Goal: Information Seeking & Learning: Learn about a topic

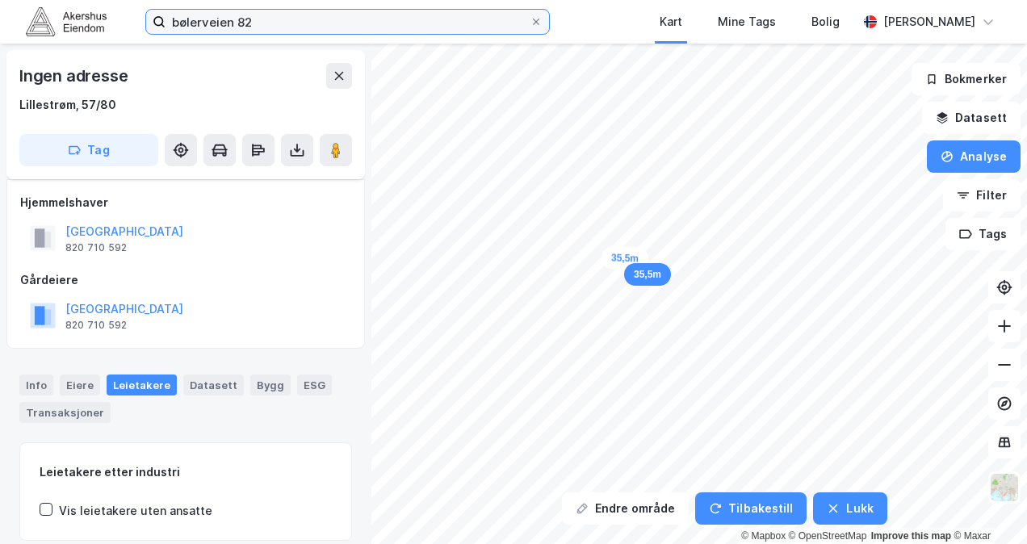
click at [220, 23] on input "bølerveien 82" at bounding box center [348, 22] width 364 height 24
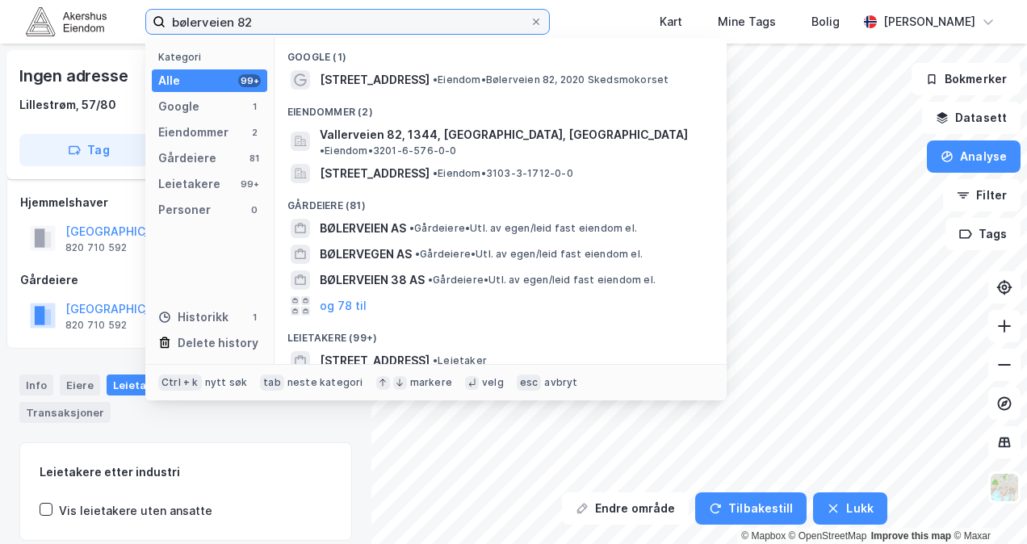
click at [220, 23] on input "bølerveien 82" at bounding box center [348, 22] width 364 height 24
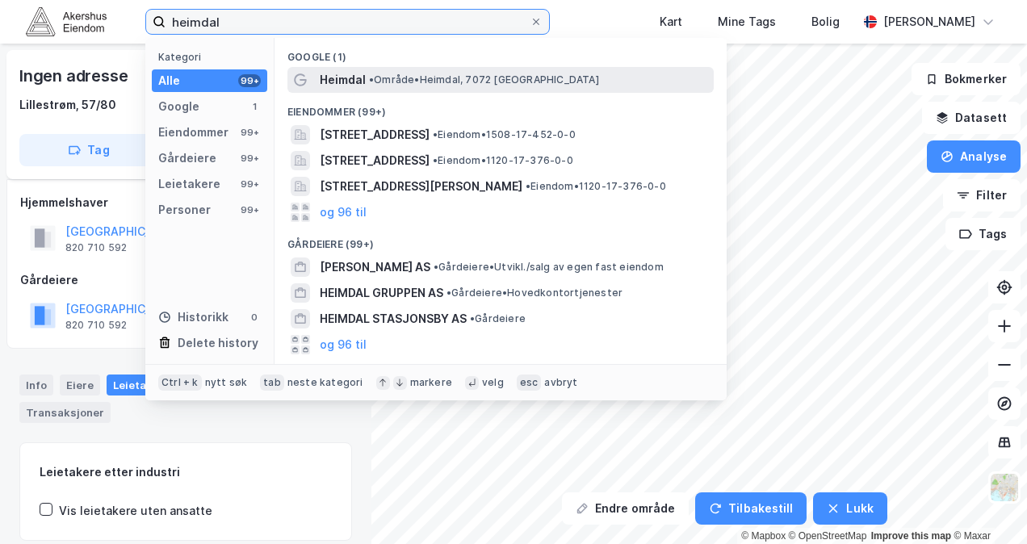
type input "heimdal"
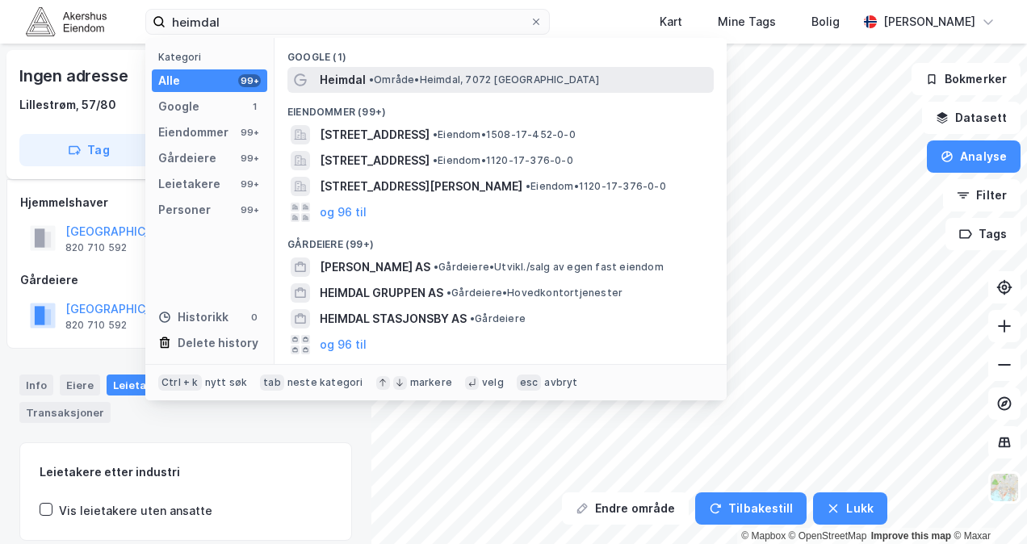
click at [399, 73] on span "• Område • [GEOGRAPHIC_DATA], 7072 [GEOGRAPHIC_DATA]" at bounding box center [484, 79] width 230 height 13
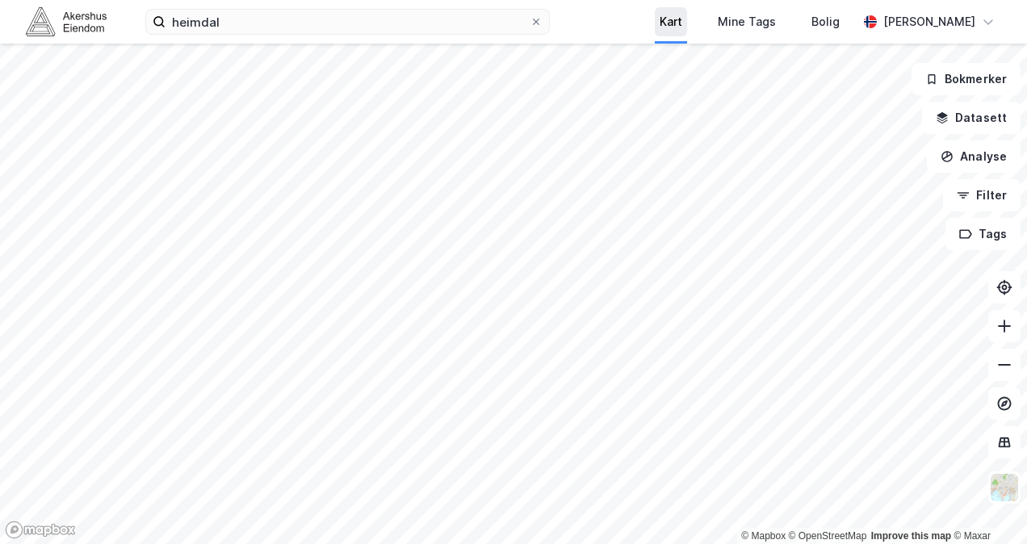
click at [640, 10] on div "heimdal Kart Mine Tags Bolig [PERSON_NAME] © Mapbox © OpenStreetMap Improve thi…" at bounding box center [513, 272] width 1027 height 544
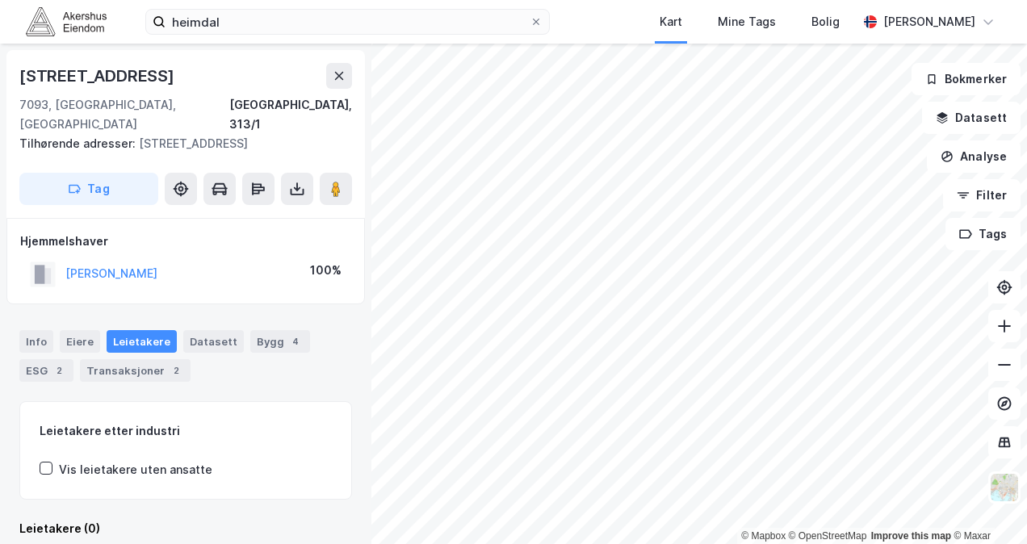
scroll to position [1, 0]
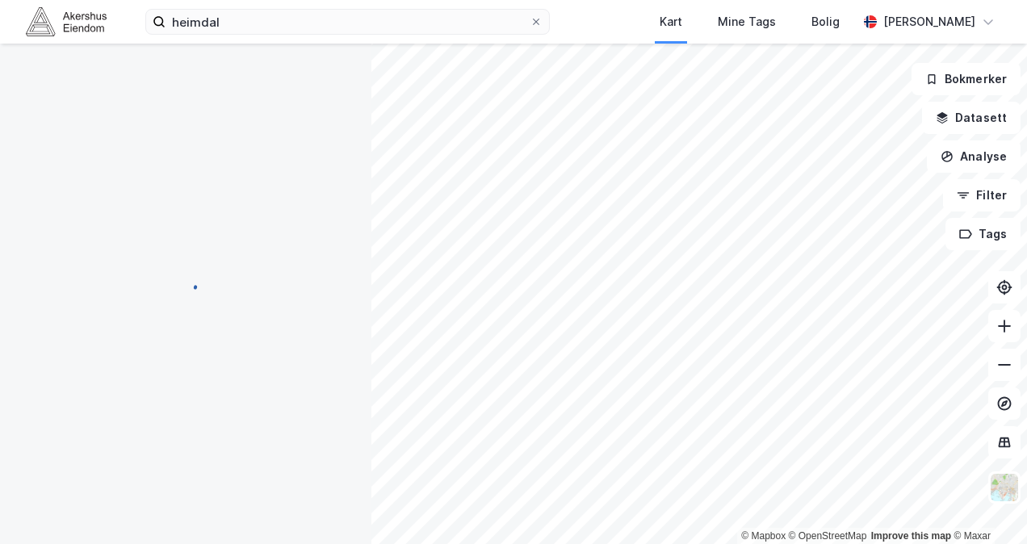
scroll to position [1, 0]
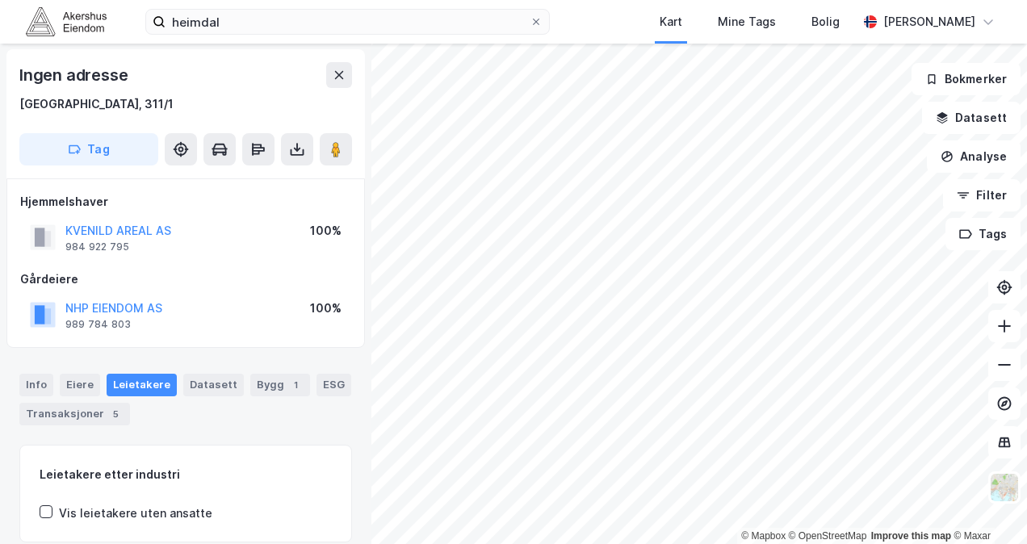
click at [238, 523] on div "© Mapbox © OpenStreetMap Improve this map © Maxar Ingen adresse [GEOGRAPHIC_DAT…" at bounding box center [513, 294] width 1027 height 501
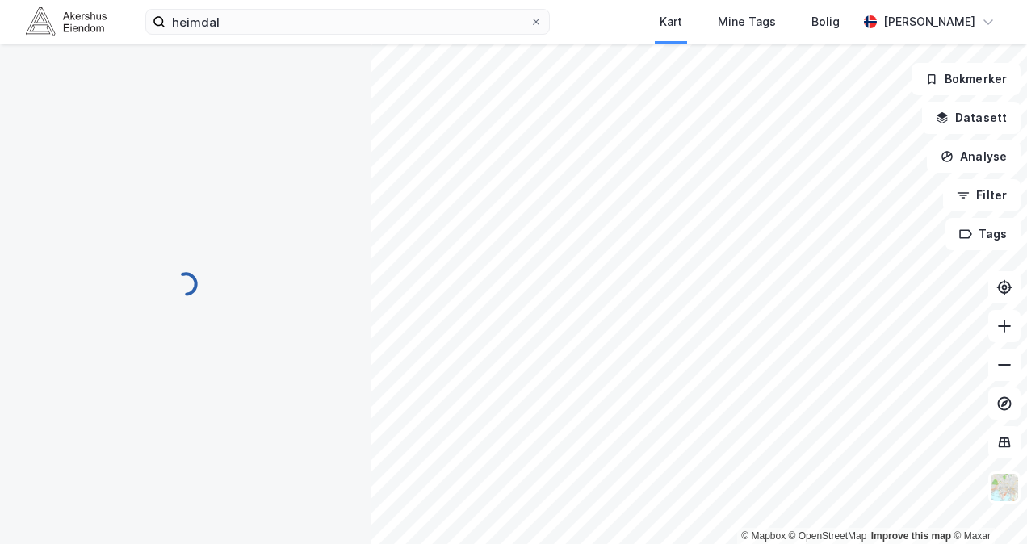
scroll to position [1, 0]
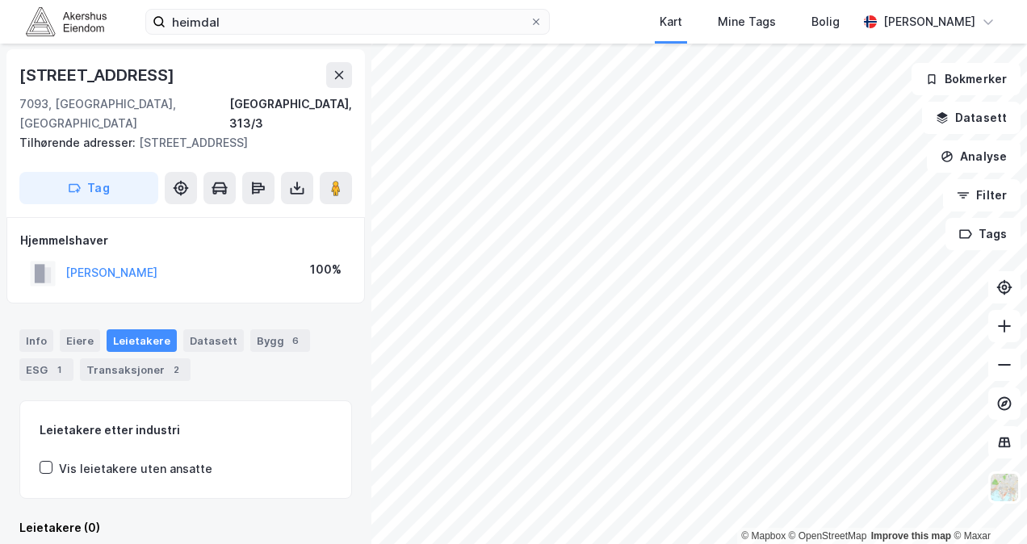
click at [651, 543] on html "heimdal Kart Mine Tags Bolig [PERSON_NAME] © Mapbox © OpenStreetMap Improve thi…" at bounding box center [513, 272] width 1027 height 544
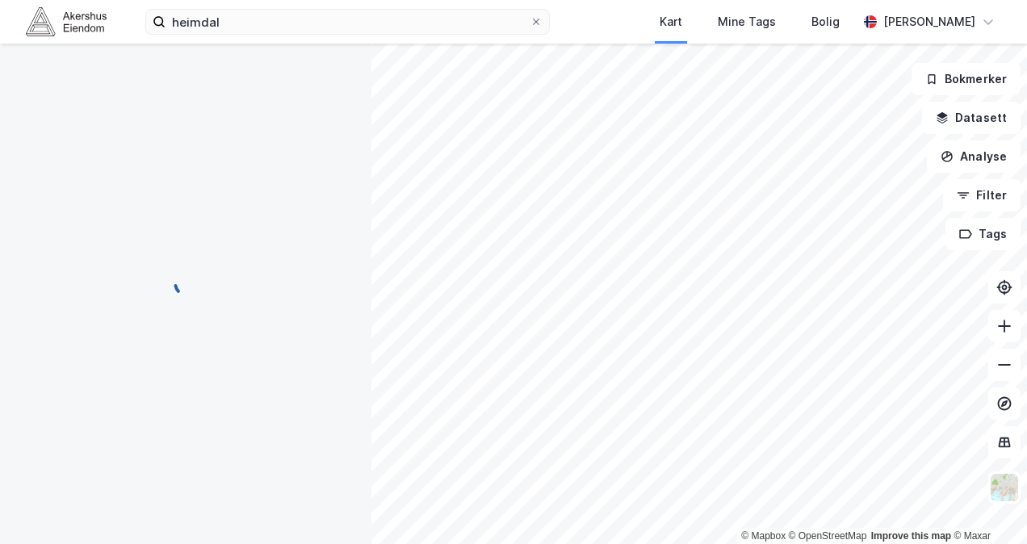
scroll to position [1, 0]
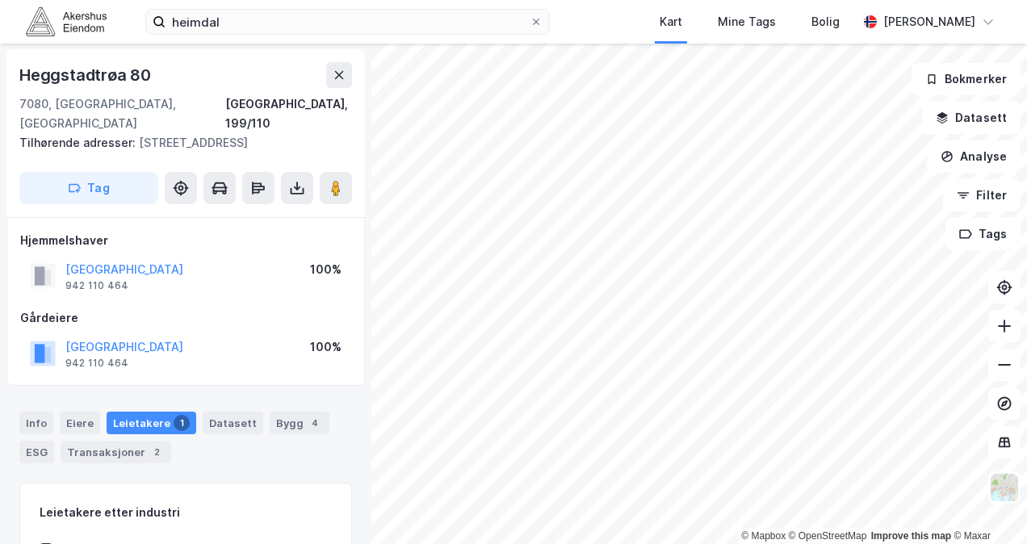
click at [700, 543] on html "heimdal Kart Mine Tags Bolig [PERSON_NAME] © Mapbox © OpenStreetMap Improve thi…" at bounding box center [513, 272] width 1027 height 544
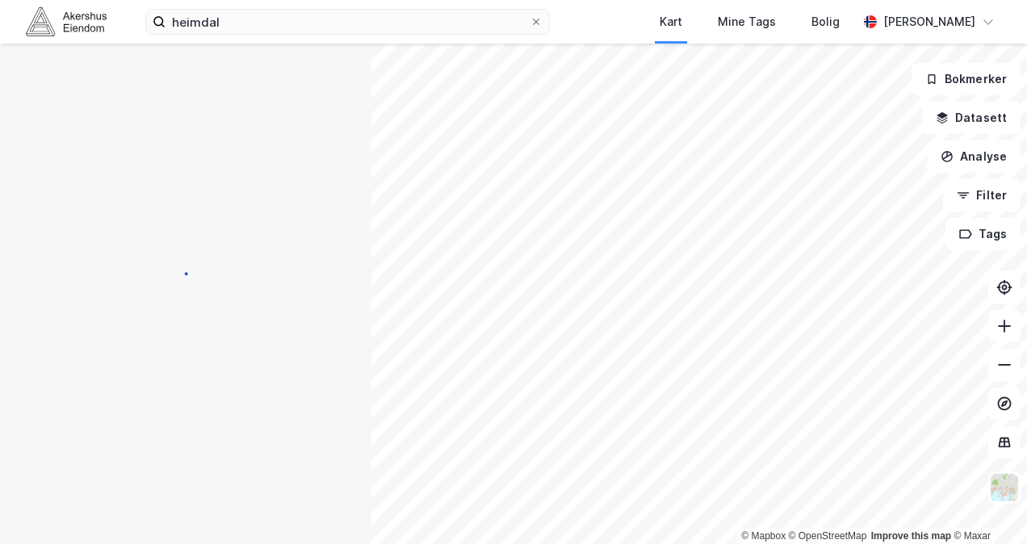
scroll to position [1, 0]
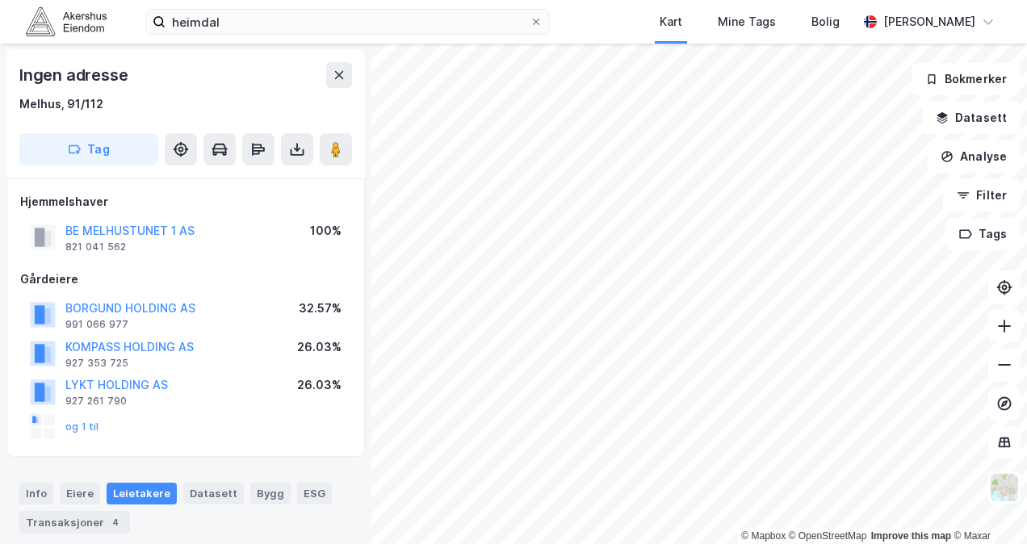
click at [722, 543] on html "heimdal Kart Mine Tags Bolig [PERSON_NAME] © Mapbox © OpenStreetMap Improve thi…" at bounding box center [513, 272] width 1027 height 544
click at [673, 543] on html "heimdal Kart Mine Tags Bolig [PERSON_NAME] © Mapbox © OpenStreetMap Improve thi…" at bounding box center [513, 272] width 1027 height 544
click at [279, 543] on html "heimdal Kart Mine Tags Bolig [PERSON_NAME] © Mapbox © OpenStreetMap Improve thi…" at bounding box center [513, 272] width 1027 height 544
